Goal: Information Seeking & Learning: Learn about a topic

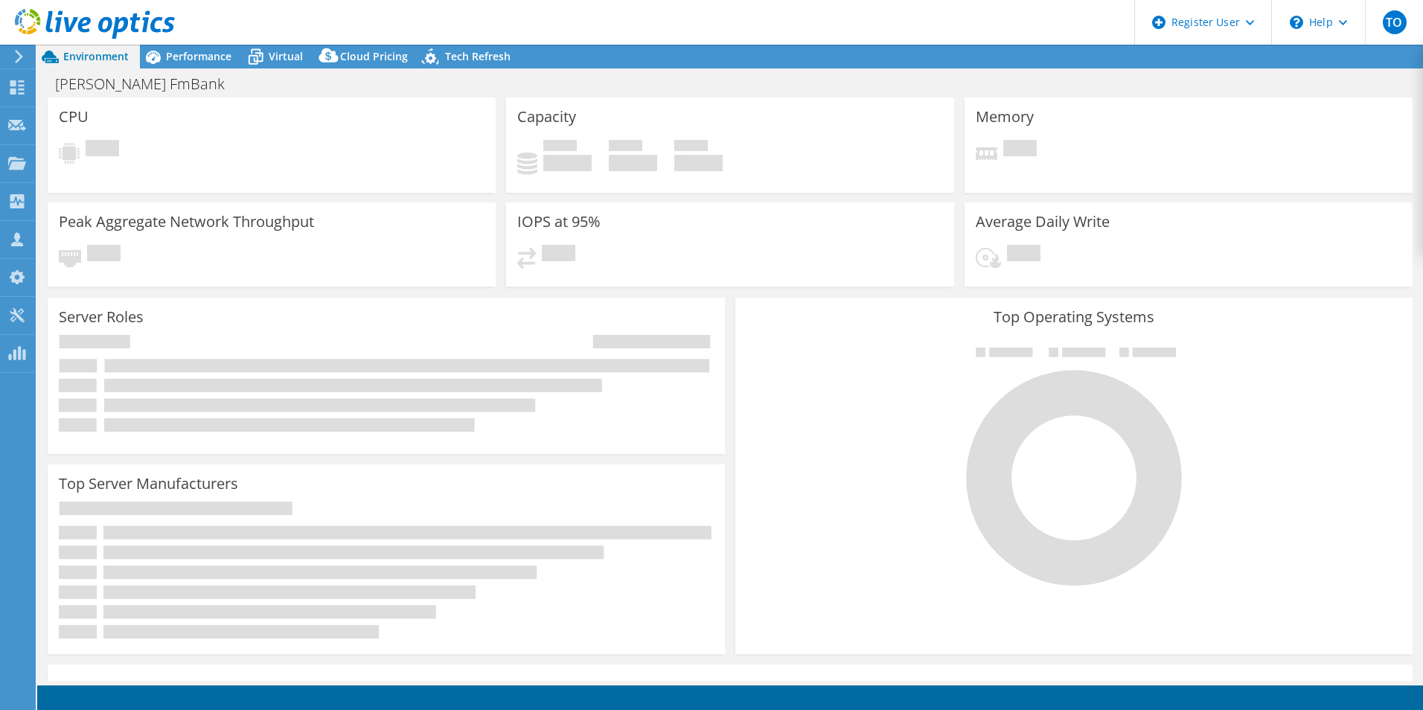
select select "USD"
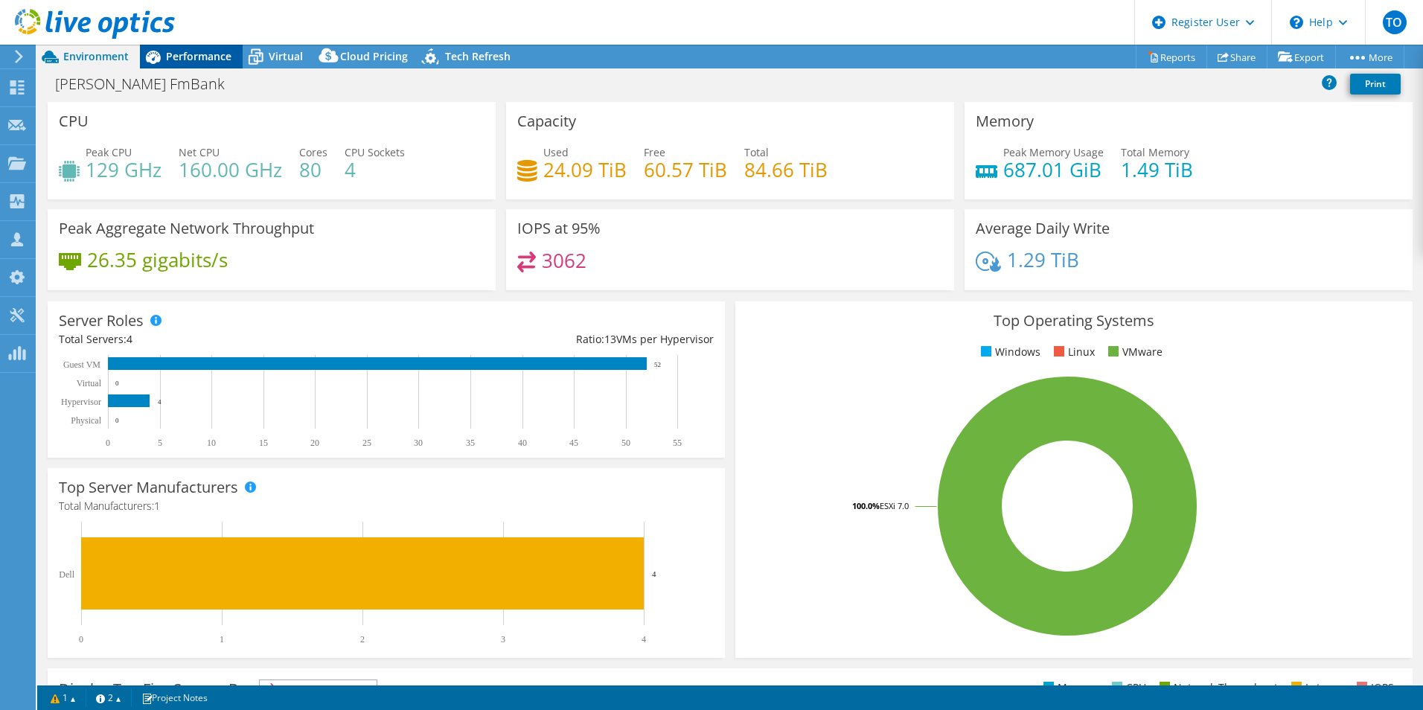
click at [214, 58] on span "Performance" at bounding box center [198, 56] width 65 height 14
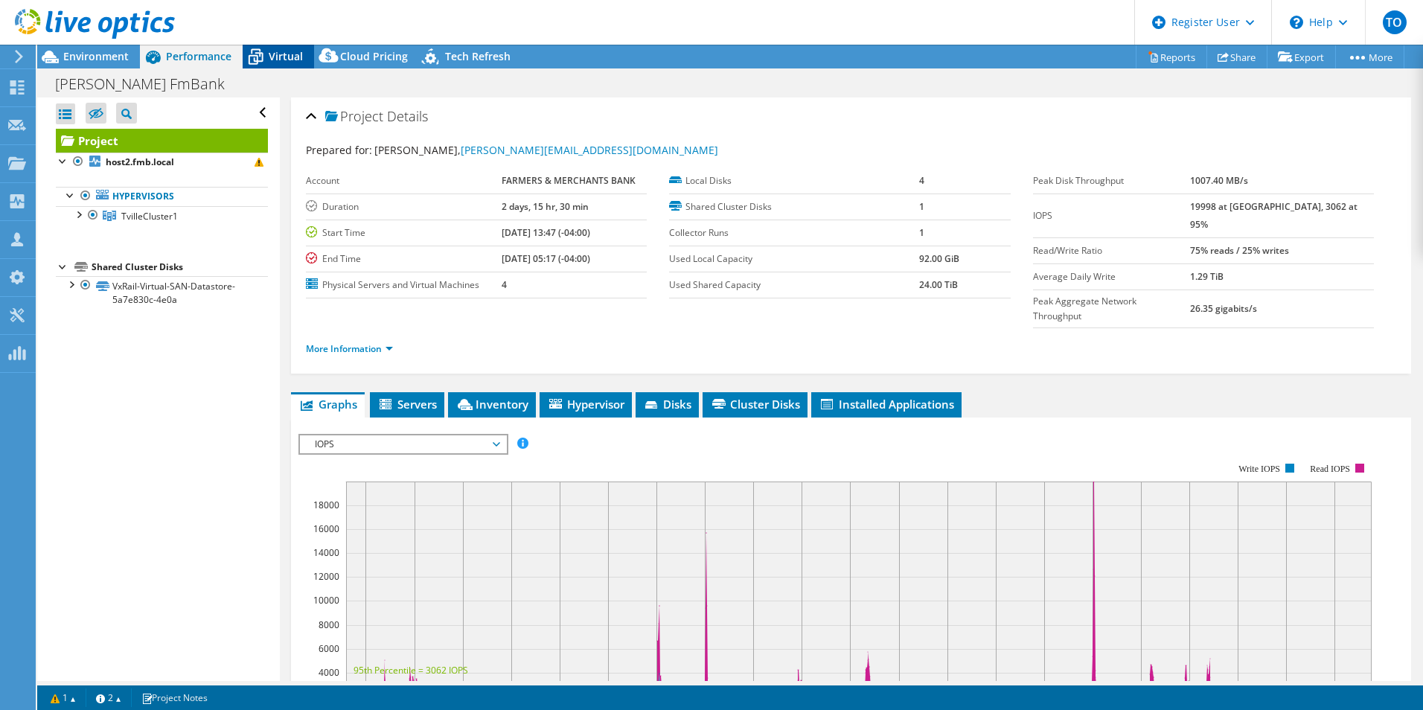
click at [295, 49] on span "Virtual" at bounding box center [286, 56] width 34 height 14
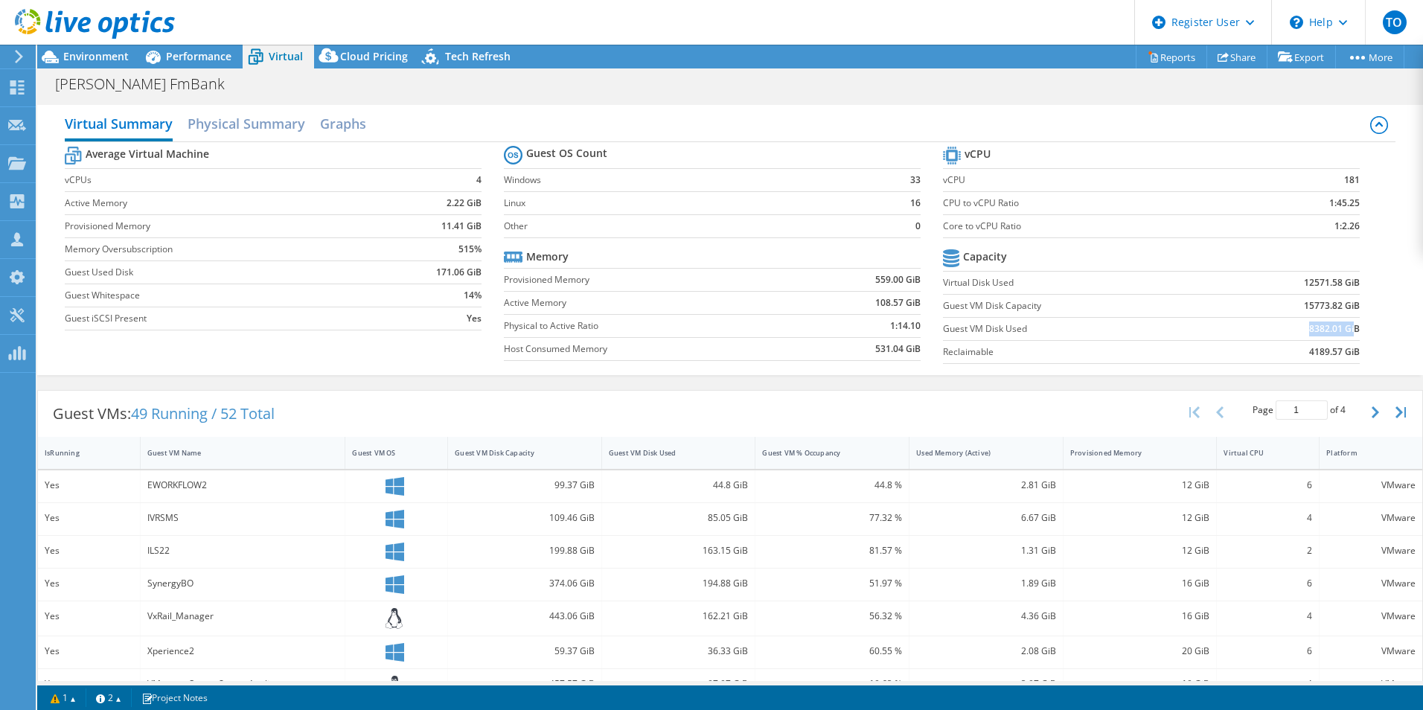
drag, startPoint x: 1288, startPoint y: 326, endPoint x: 1345, endPoint y: 330, distance: 56.7
click at [1345, 330] on td "8382.01 GiB" at bounding box center [1287, 328] width 144 height 23
drag, startPoint x: 1345, startPoint y: 330, endPoint x: 1367, endPoint y: 333, distance: 21.8
click at [1367, 333] on section "vCPU vCPU 181 CPU to vCPU Ratio 1:45.25 Core to vCPU Ratio 1:2.26 Capacity Virt…" at bounding box center [1162, 257] width 439 height 228
click at [77, 48] on div at bounding box center [87, 25] width 175 height 50
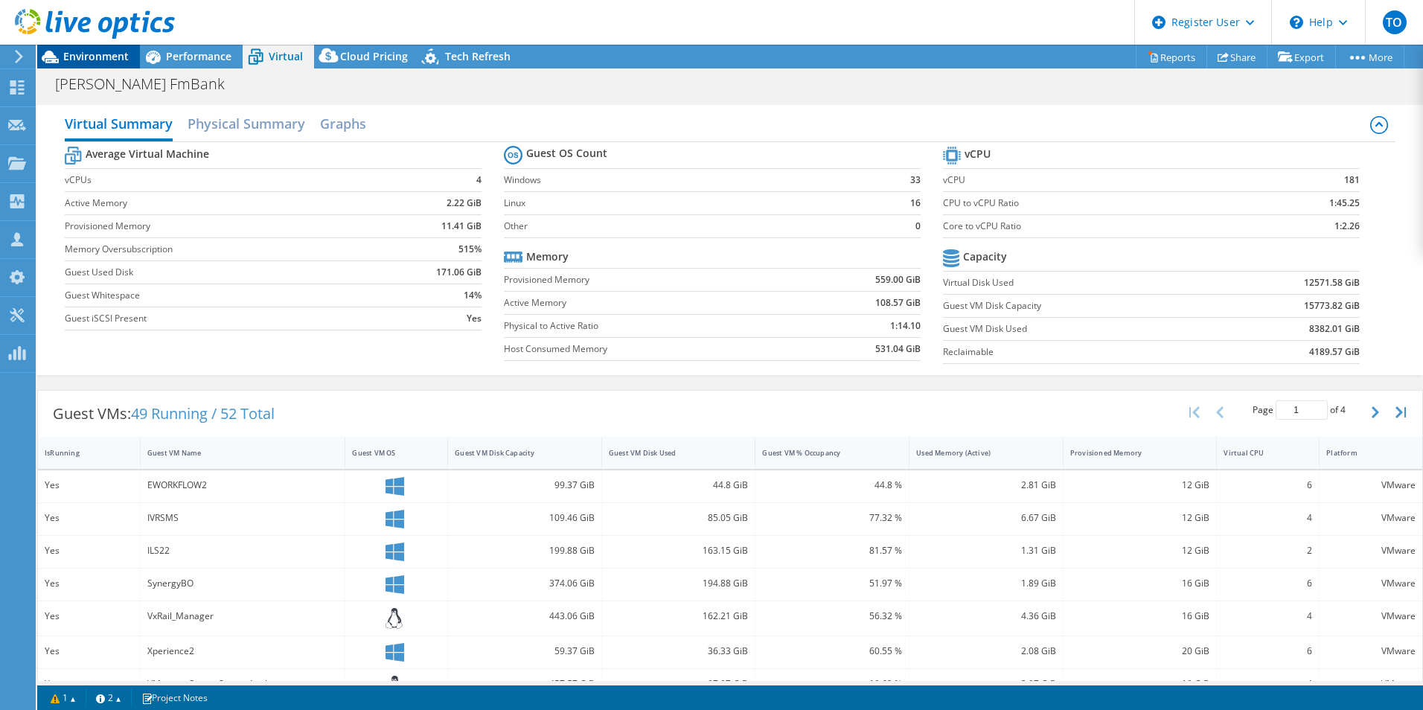
click at [98, 60] on span "Environment" at bounding box center [95, 56] width 65 height 14
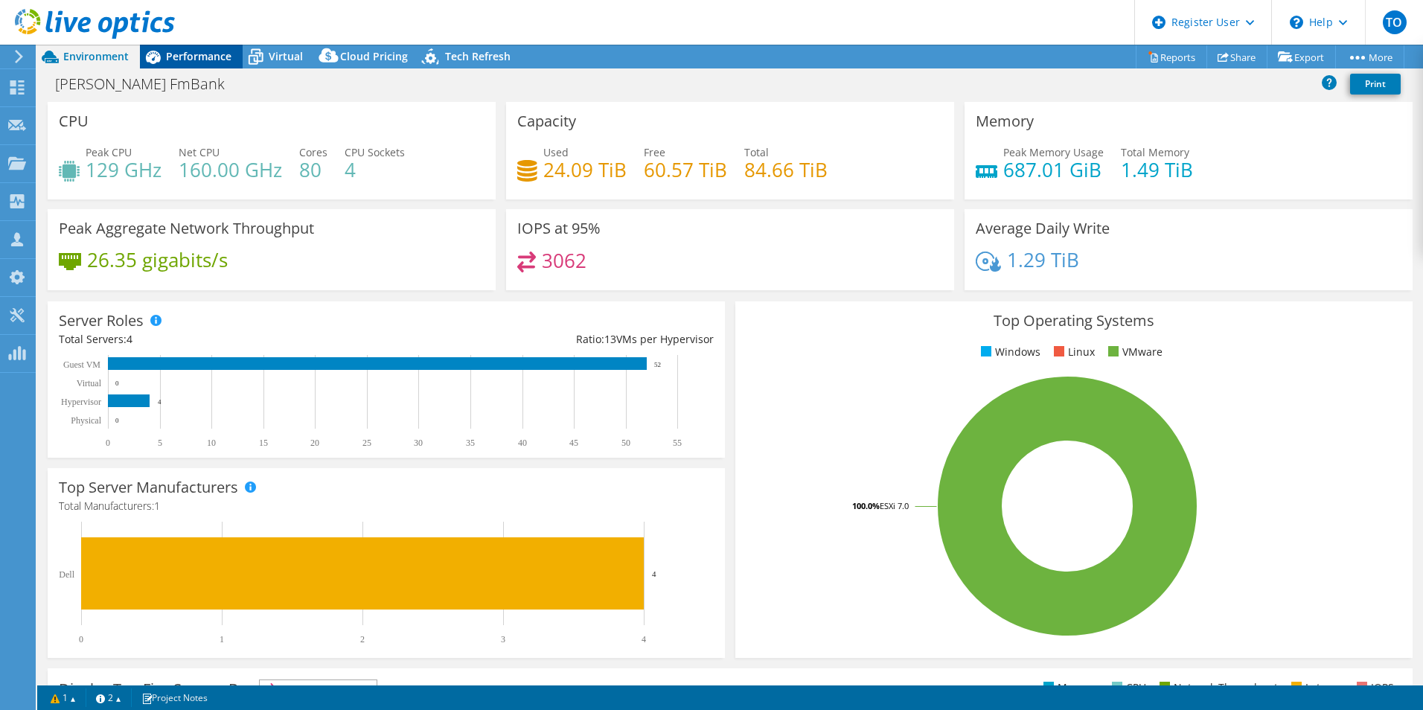
click at [188, 57] on span "Performance" at bounding box center [198, 56] width 65 height 14
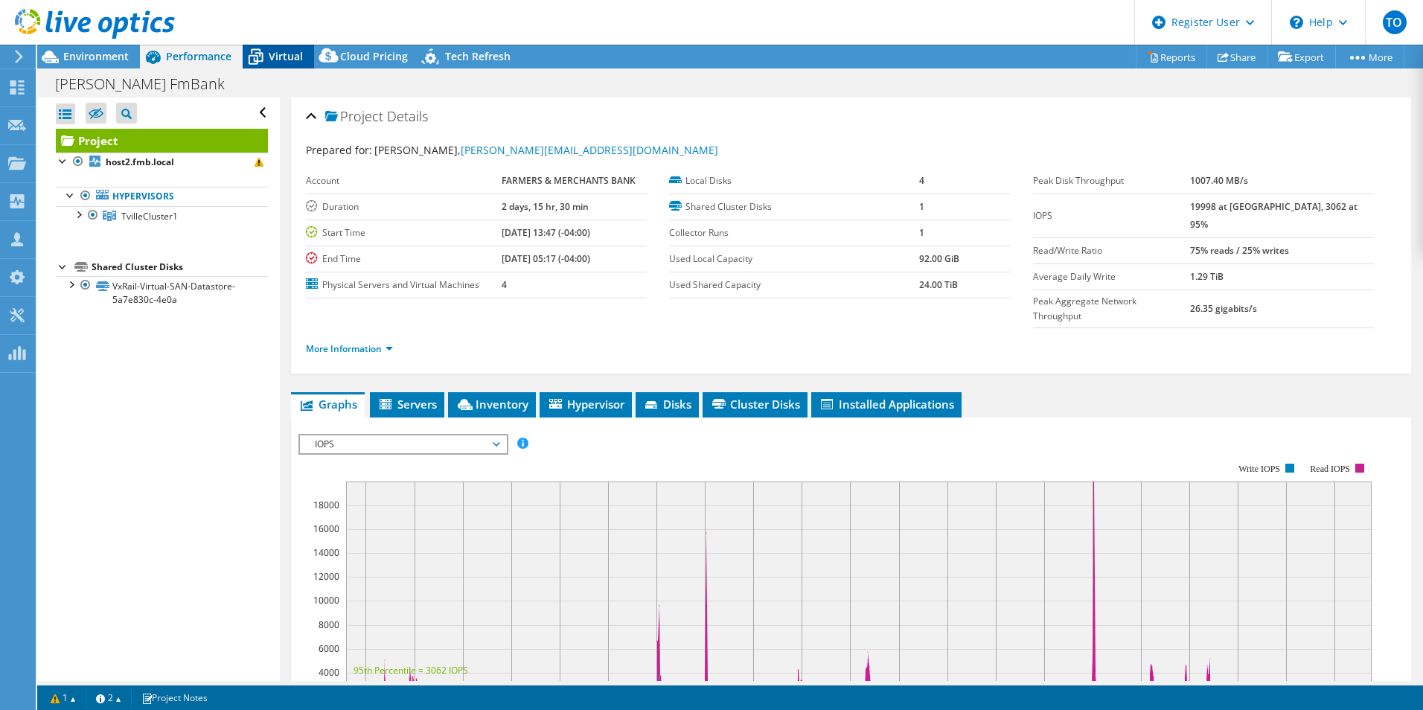
click at [268, 50] on icon at bounding box center [256, 57] width 26 height 26
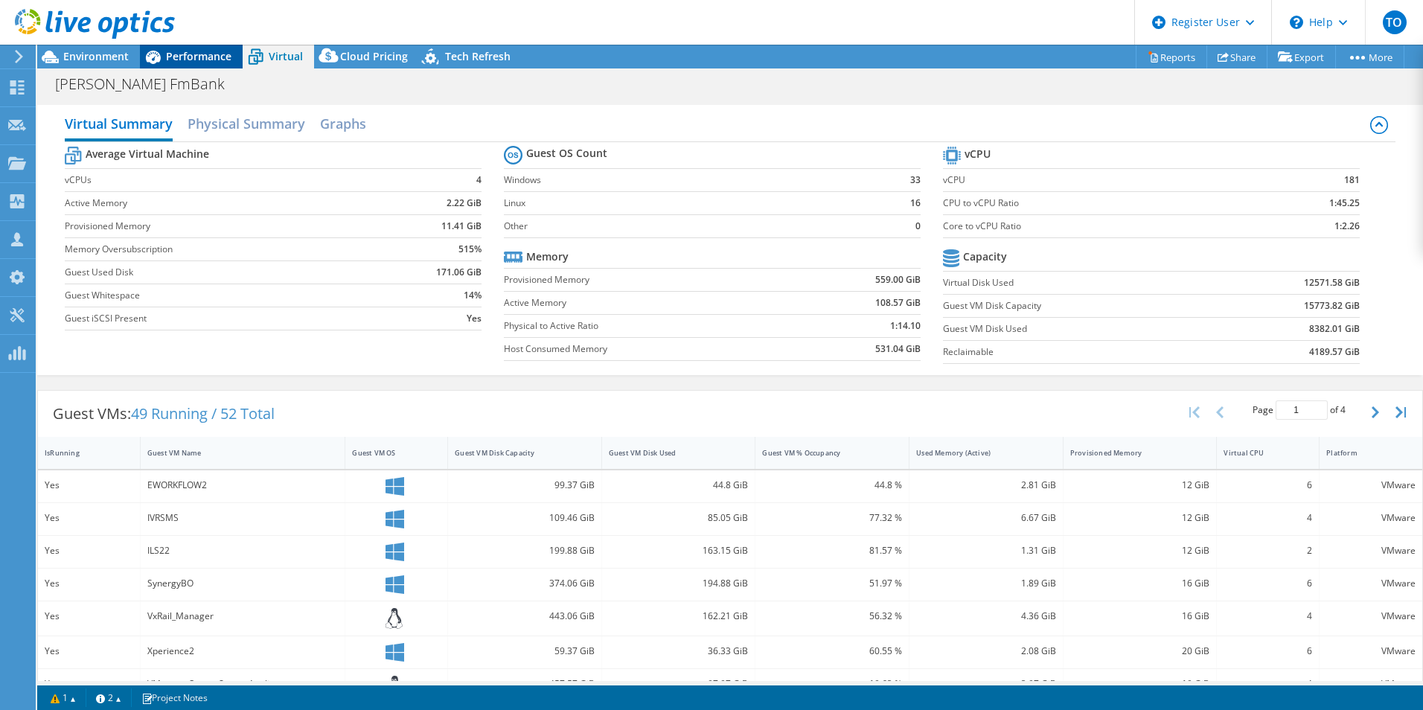
click at [215, 60] on span "Performance" at bounding box center [198, 56] width 65 height 14
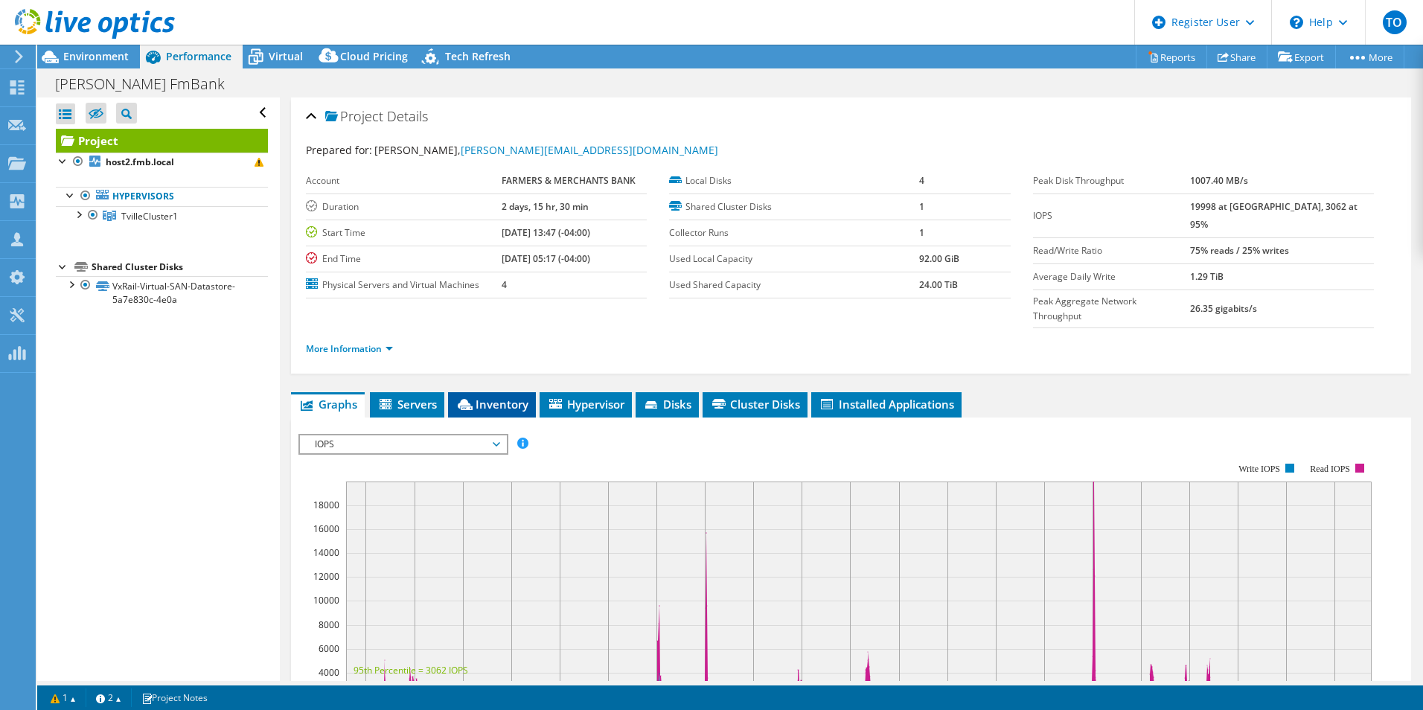
click at [518, 397] on span "Inventory" at bounding box center [492, 404] width 73 height 15
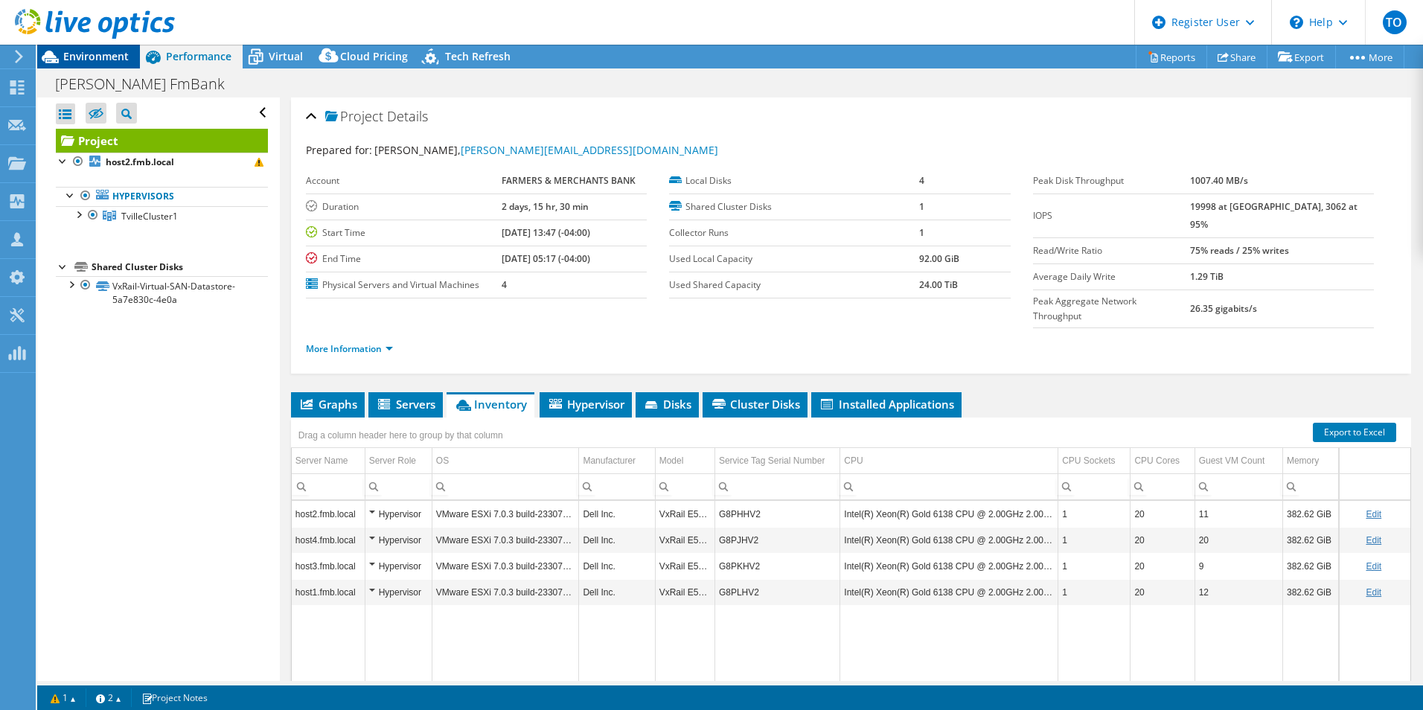
click at [97, 50] on span "Environment" at bounding box center [95, 56] width 65 height 14
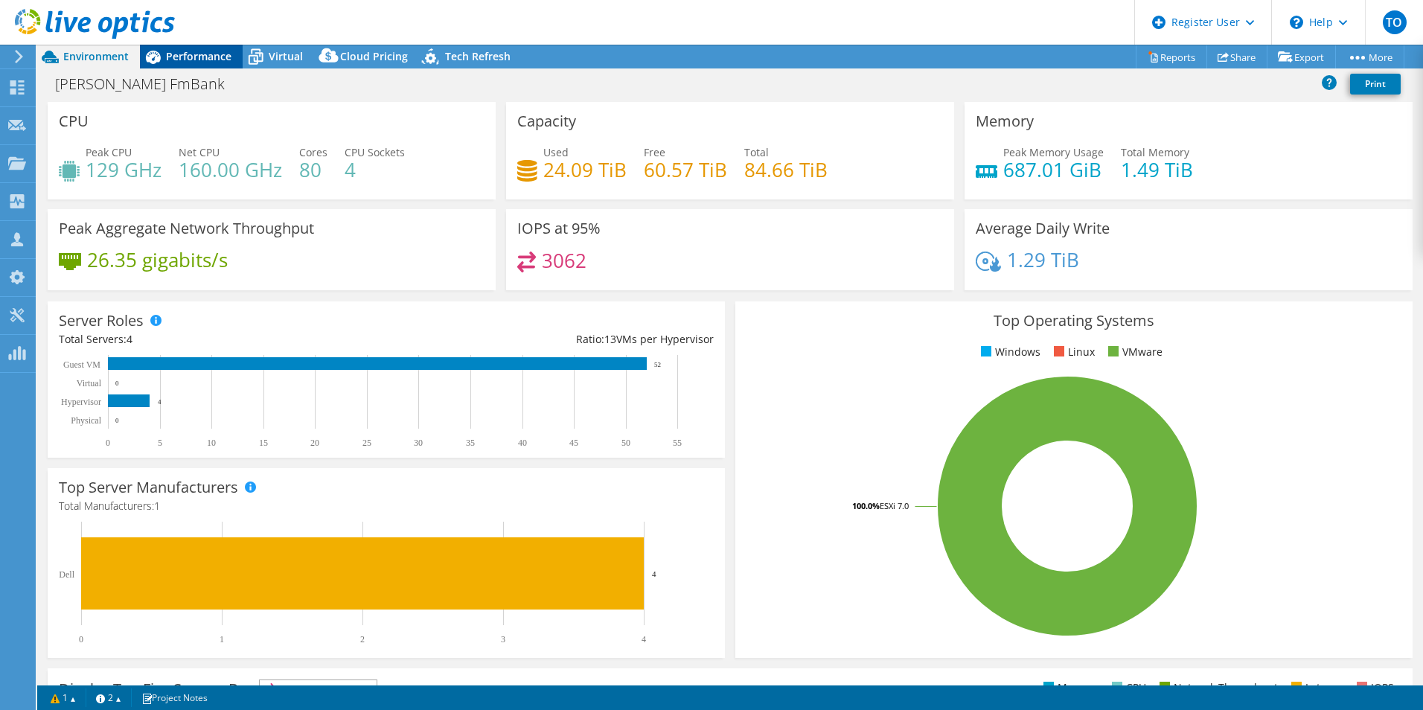
click at [168, 52] on div "Performance" at bounding box center [191, 57] width 103 height 24
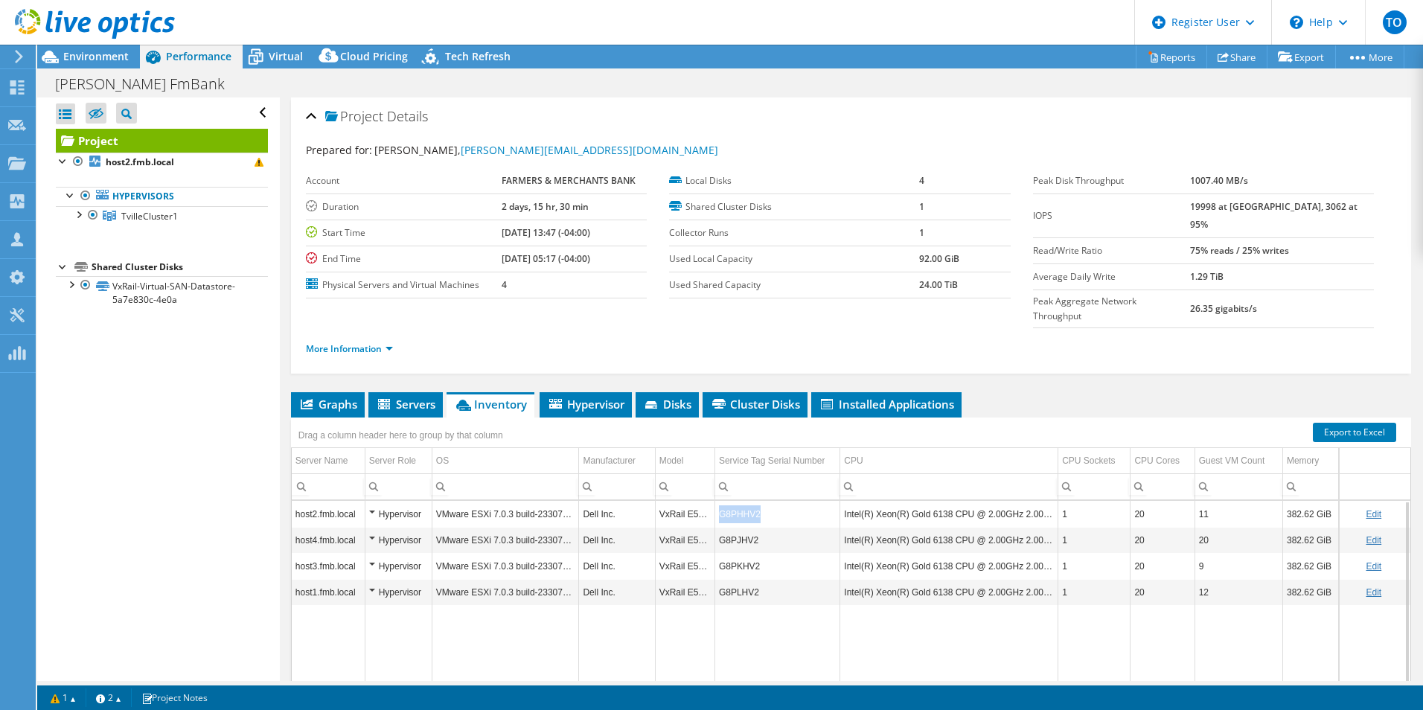
copy td "G8PHHV2"
drag, startPoint x: 785, startPoint y: 487, endPoint x: 720, endPoint y: 465, distance: 68.3
click at [720, 465] on div "Drag a column header here to group by that column Server Name Server Role OS Ma…" at bounding box center [851, 576] width 1120 height 316
click at [79, 60] on span "Environment" at bounding box center [95, 56] width 65 height 14
